Goal: Task Accomplishment & Management: Complete application form

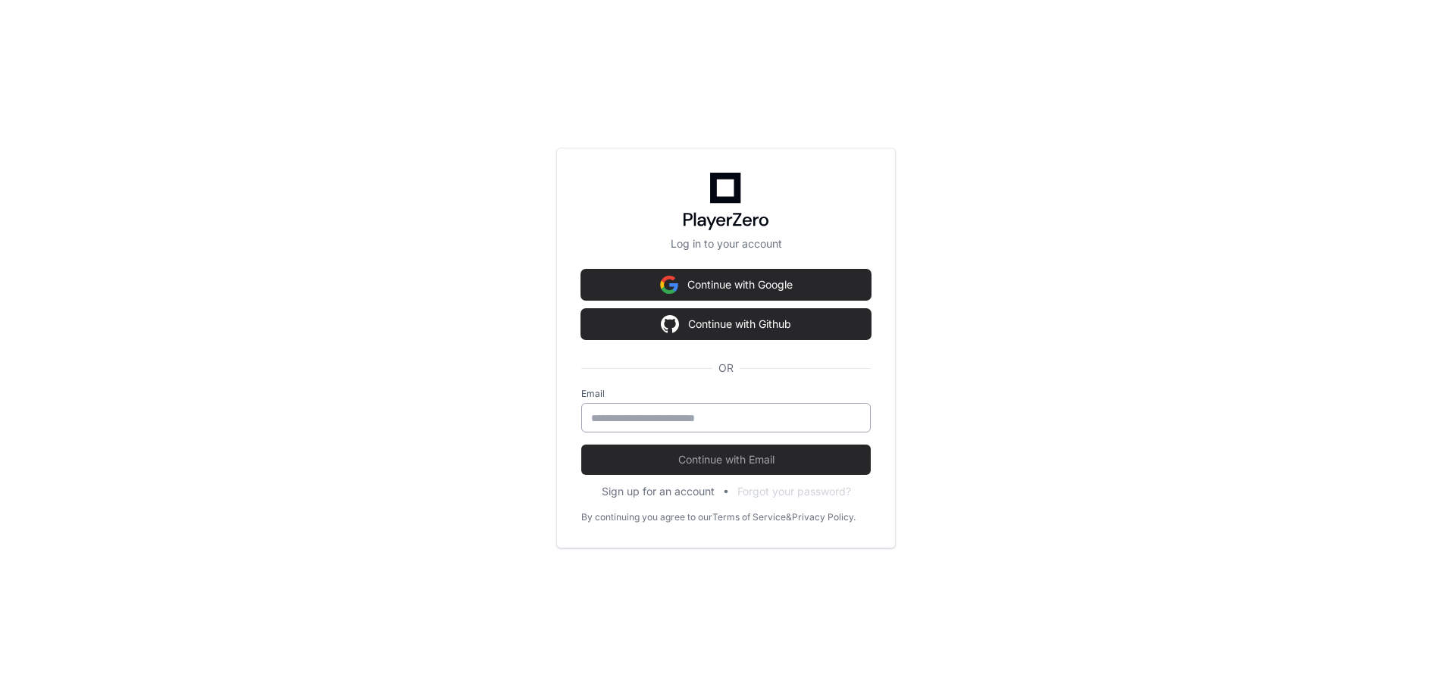
click at [649, 423] on input "email" at bounding box center [726, 418] width 270 height 15
type input "**********"
click at [711, 461] on span "Continue with Email" at bounding box center [726, 459] width 290 height 15
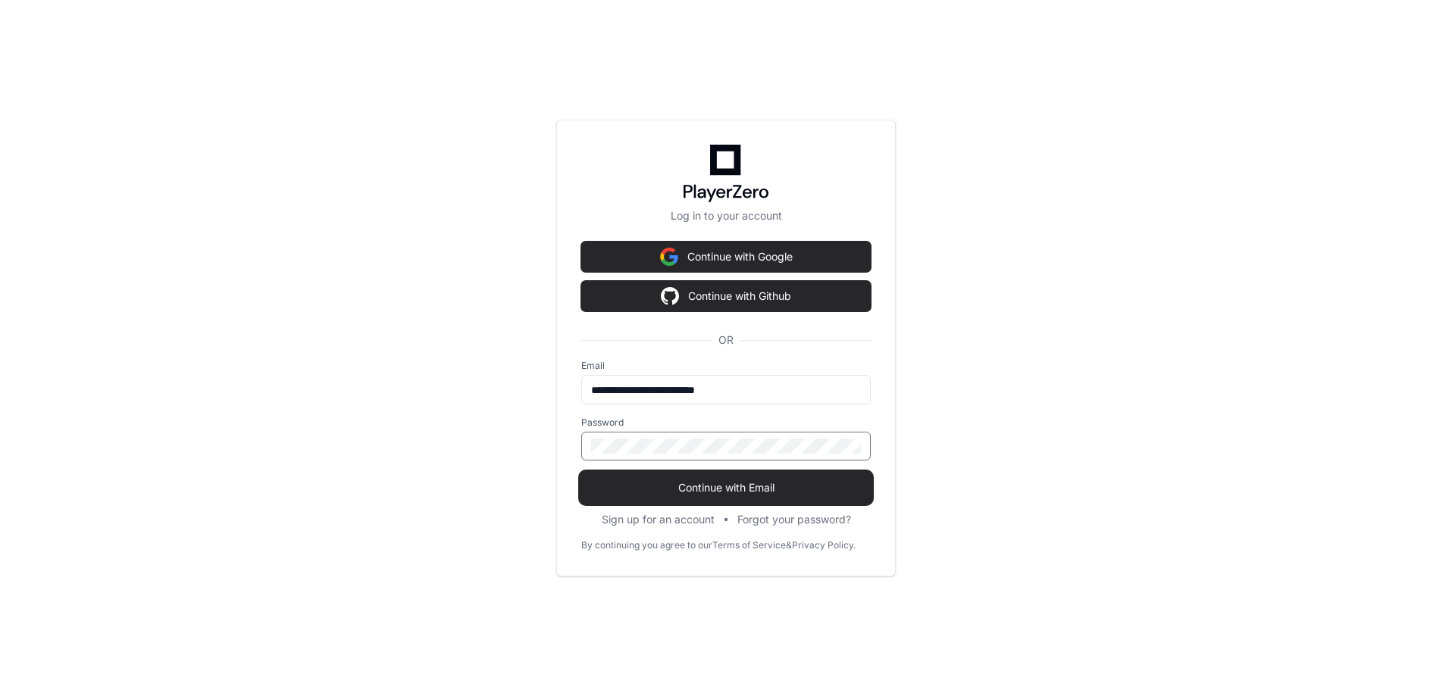
click at [713, 492] on span "Continue with Email" at bounding box center [726, 487] width 290 height 15
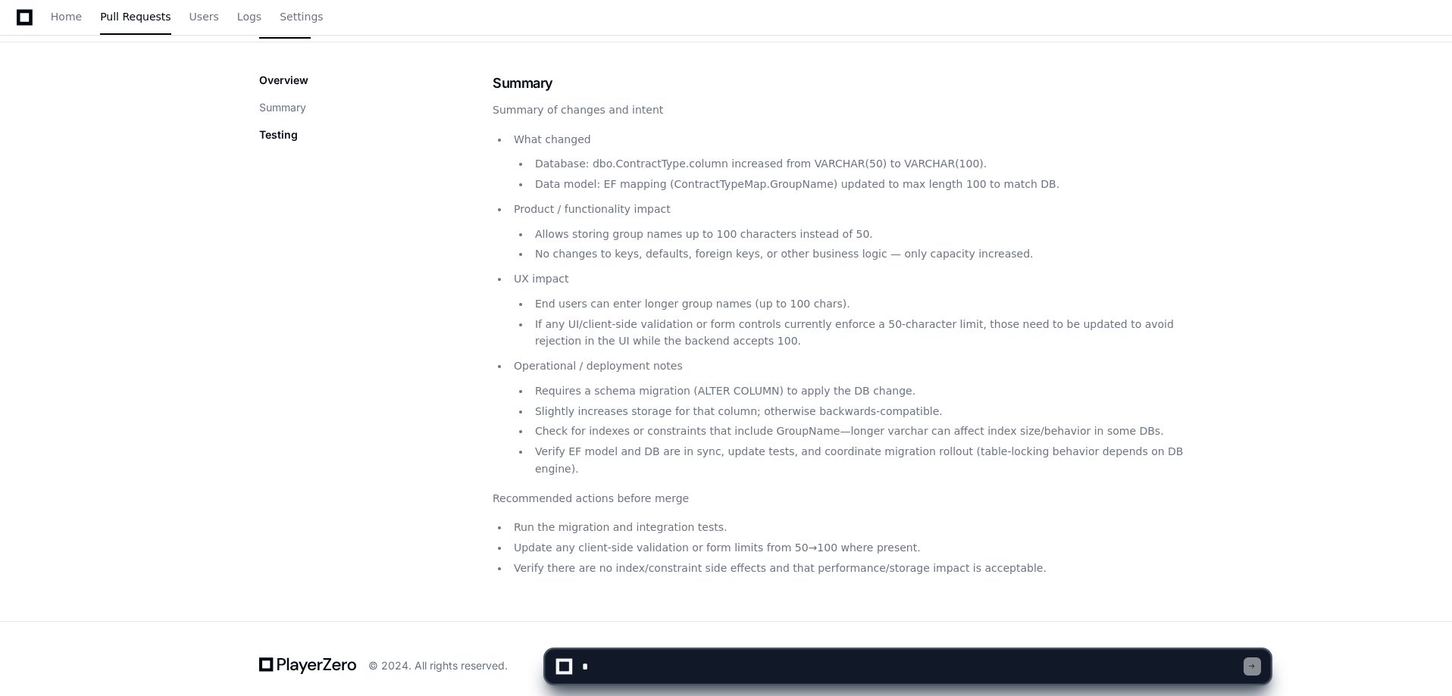
scroll to position [203, 0]
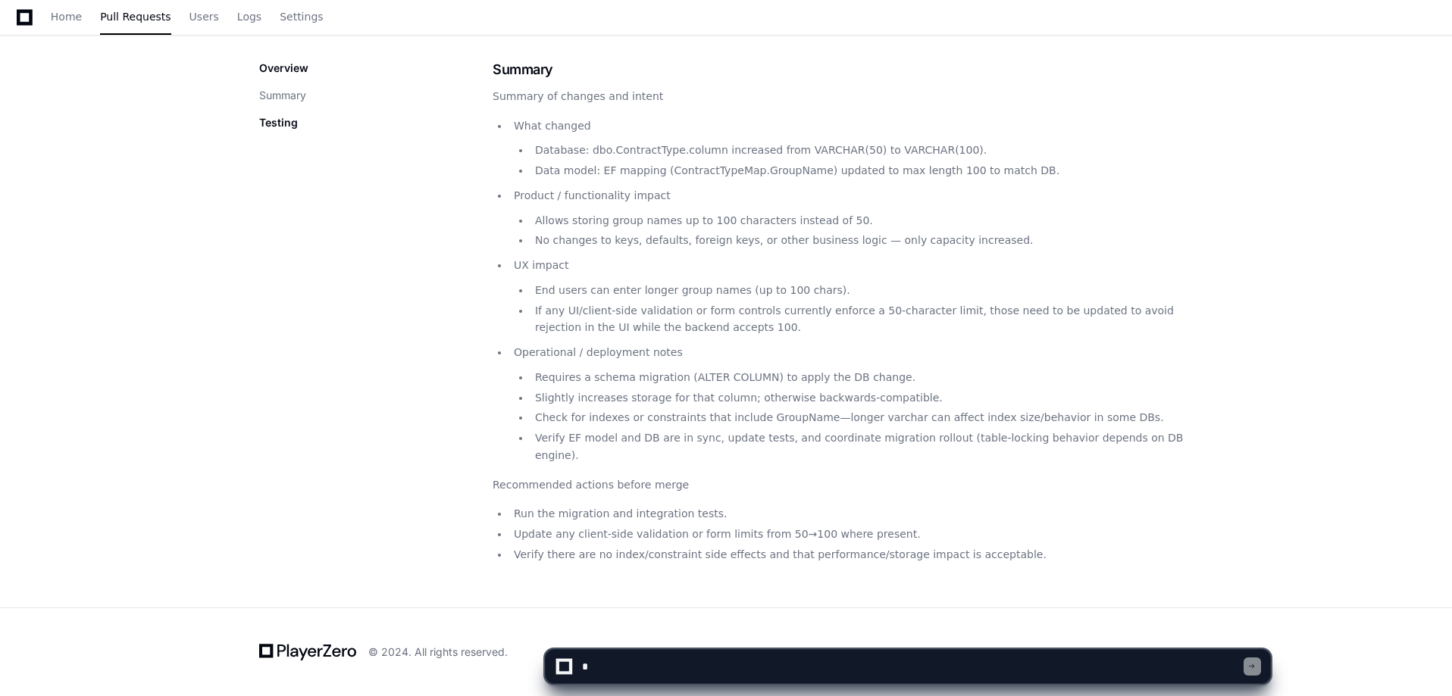
click at [611, 663] on textarea at bounding box center [911, 666] width 665 height 33
drag, startPoint x: 628, startPoint y: 542, endPoint x: 656, endPoint y: 540, distance: 28.1
click at [656, 546] on li "Verify there are no index/constraint side effects and that performance/storage …" at bounding box center [851, 554] width 684 height 17
click at [642, 667] on textarea at bounding box center [911, 666] width 665 height 33
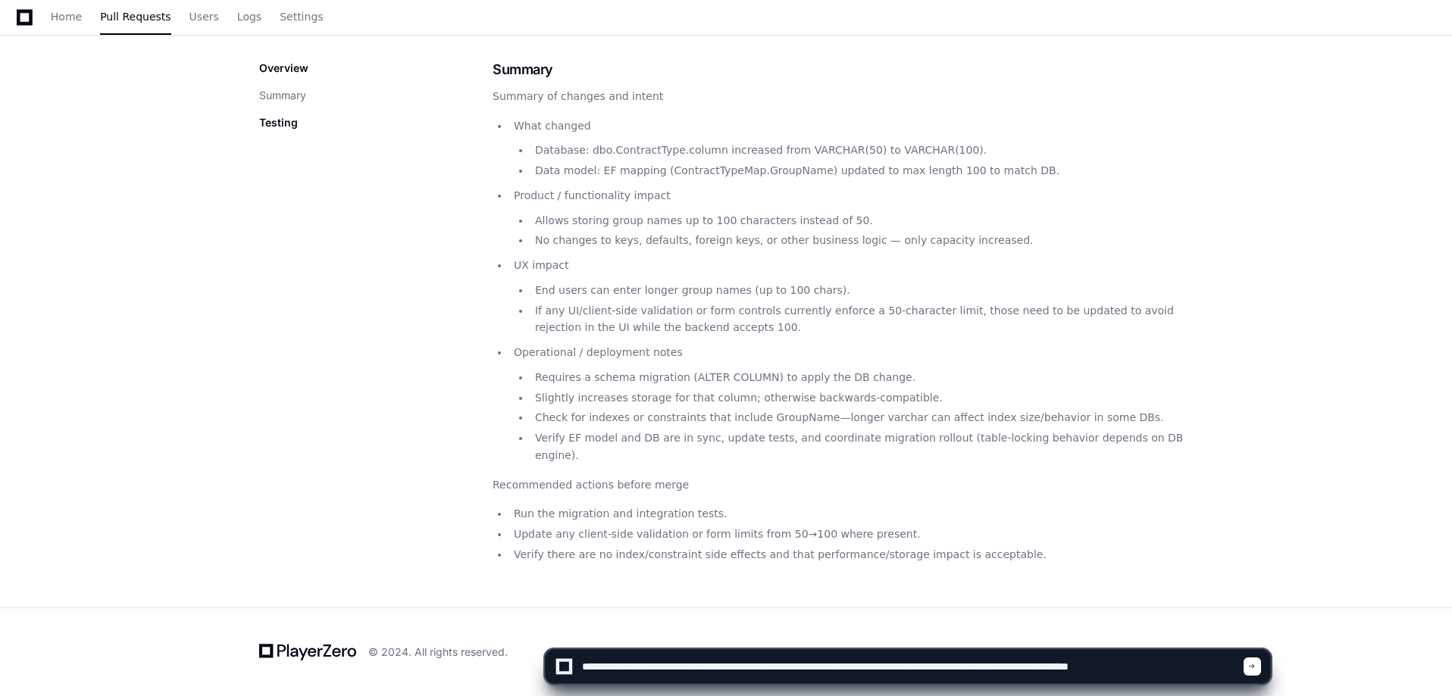
type textarea "**********"
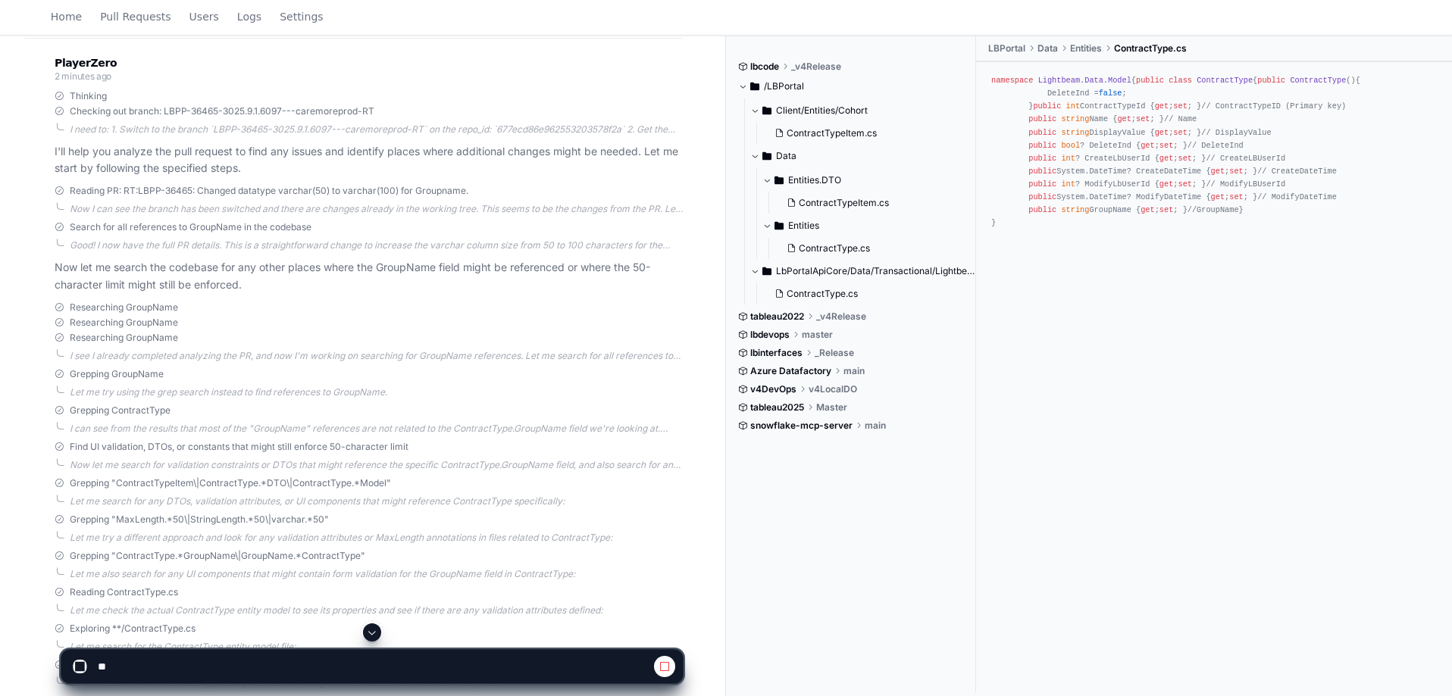
scroll to position [620, 0]
